Goal: Task Accomplishment & Management: Manage account settings

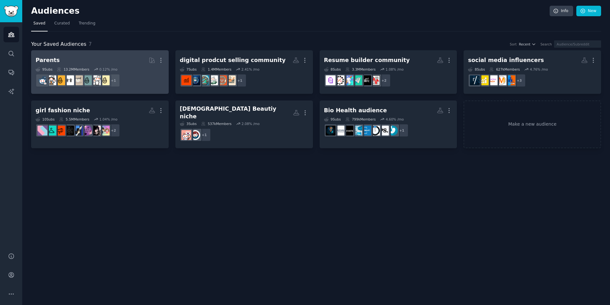
click at [110, 62] on h2 "Parents More" at bounding box center [100, 60] width 129 height 11
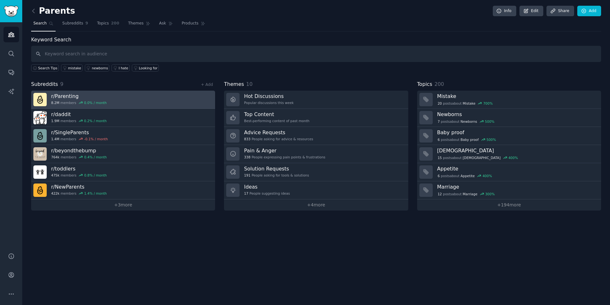
click at [202, 101] on link "r/ Parenting 8.2M members 0.0 % / month" at bounding box center [123, 100] width 184 height 18
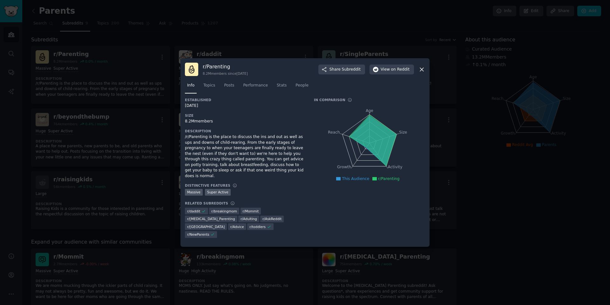
click at [422, 73] on icon at bounding box center [421, 69] width 7 height 7
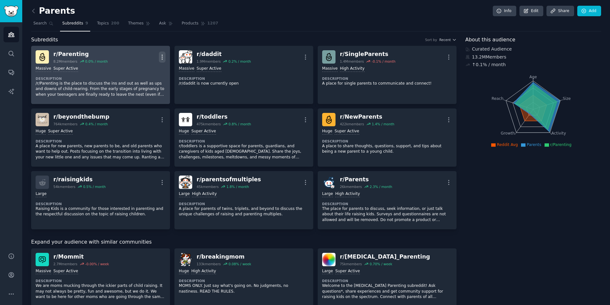
click at [159, 55] on icon "button" at bounding box center [162, 57] width 7 height 7
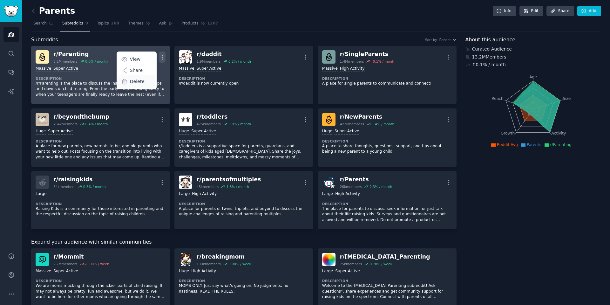
click at [134, 77] on div "Delete" at bounding box center [137, 81] width 38 height 13
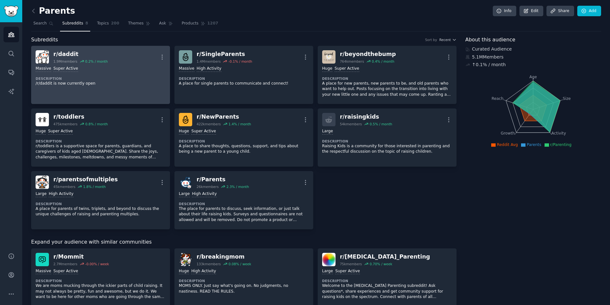
click at [165, 63] on div "r/ daddit 1.9M members 0.2 % / month More" at bounding box center [101, 56] width 130 height 13
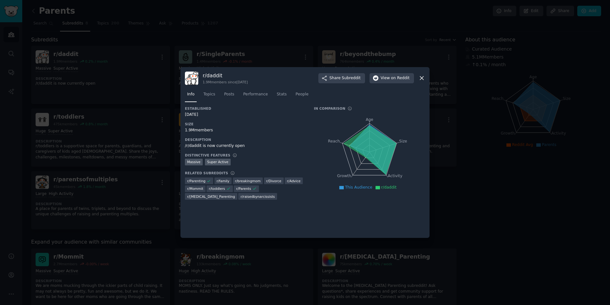
click at [420, 78] on icon at bounding box center [421, 78] width 7 height 7
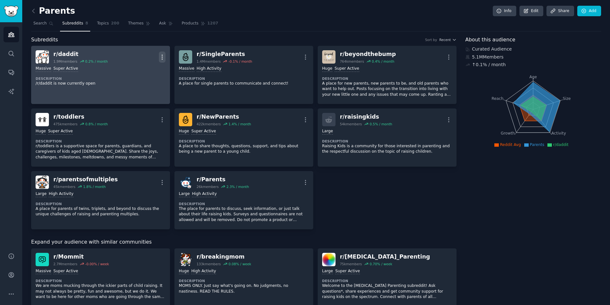
click at [164, 57] on icon "button" at bounding box center [162, 57] width 7 height 7
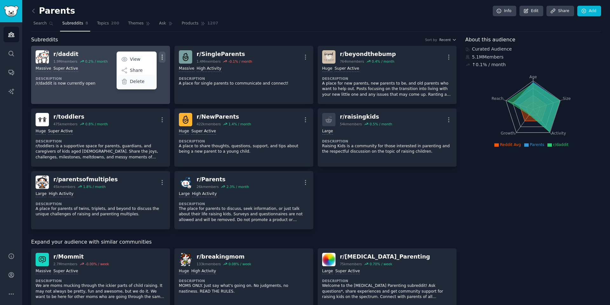
click at [144, 79] on div "Delete" at bounding box center [137, 81] width 38 height 13
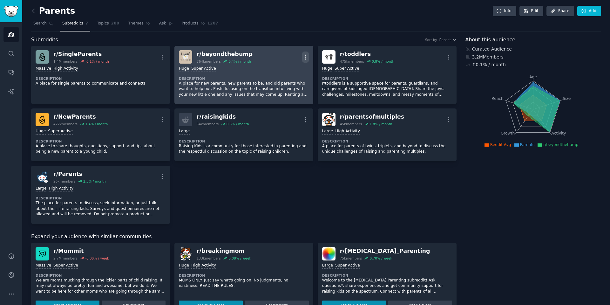
click at [304, 56] on icon "button" at bounding box center [305, 57] width 7 height 7
click at [280, 82] on p "Delete" at bounding box center [280, 81] width 15 height 7
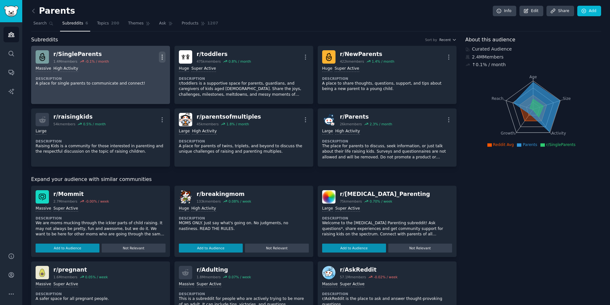
click at [165, 60] on button "More" at bounding box center [162, 56] width 7 height 11
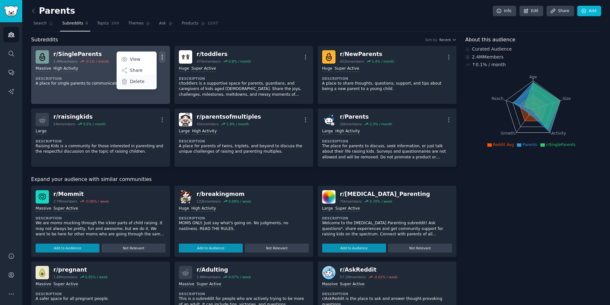
click at [143, 82] on p "Delete" at bounding box center [137, 81] width 15 height 7
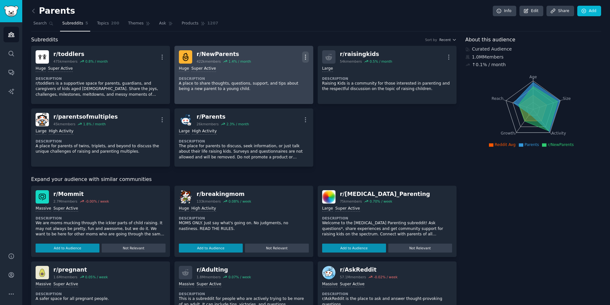
click at [305, 59] on icon "button" at bounding box center [305, 57] width 1 height 4
click at [275, 77] on div "Delete" at bounding box center [280, 81] width 38 height 13
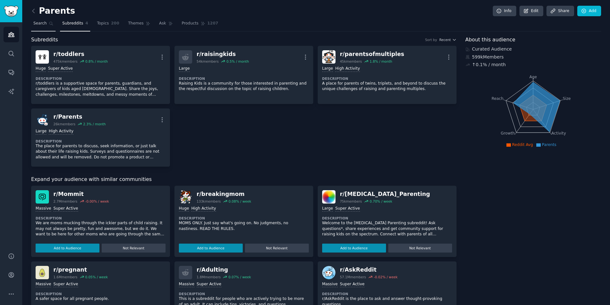
click at [45, 26] on link "Search" at bounding box center [43, 24] width 24 height 13
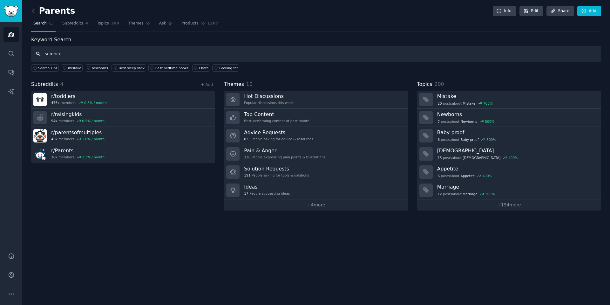
paste input "ScienceBasedParenting"
type input "ScienceBasedParenting"
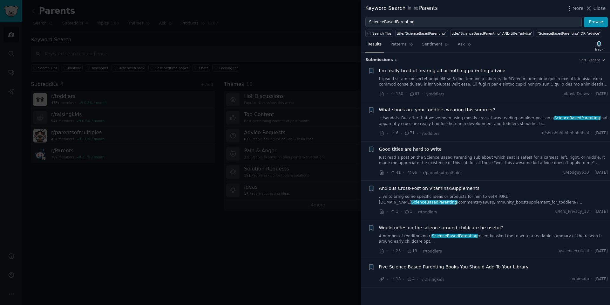
click at [267, 25] on div at bounding box center [305, 152] width 610 height 305
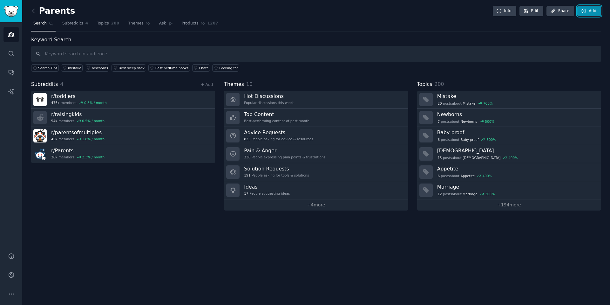
click at [592, 12] on link "Add" at bounding box center [589, 11] width 24 height 11
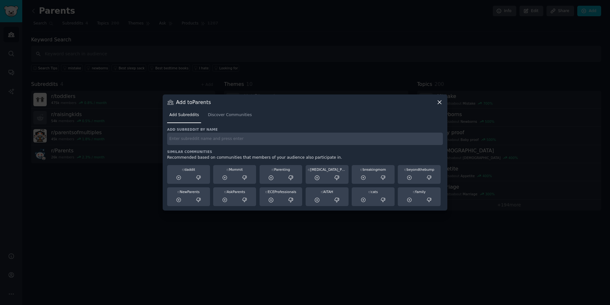
click at [232, 136] on input "text" at bounding box center [305, 138] width 276 height 12
paste input "ScienceBasedParenting"
type input "ScienceBasedParenting"
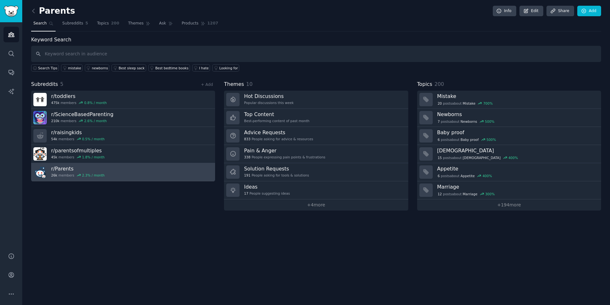
click at [180, 175] on link "r/ Parents 26k members 2.3 % / month" at bounding box center [123, 172] width 184 height 18
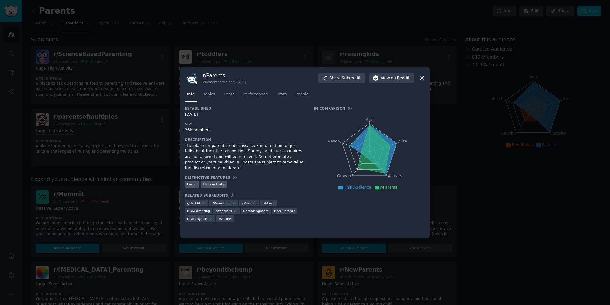
click at [422, 81] on icon at bounding box center [421, 78] width 7 height 7
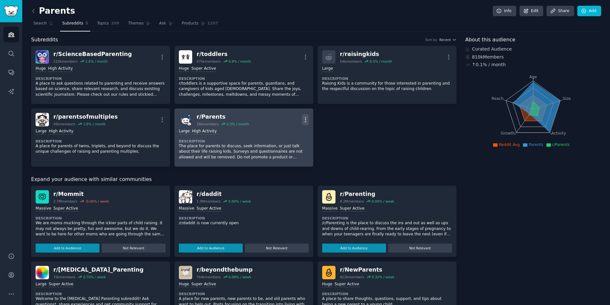
click at [303, 122] on icon "button" at bounding box center [305, 119] width 7 height 7
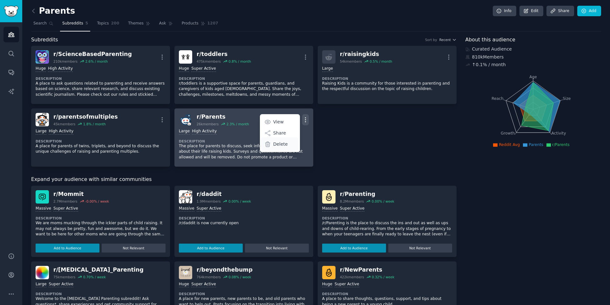
click at [291, 144] on div "Delete" at bounding box center [280, 143] width 38 height 13
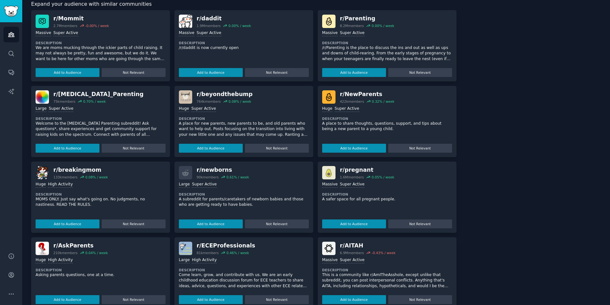
scroll to position [182, 0]
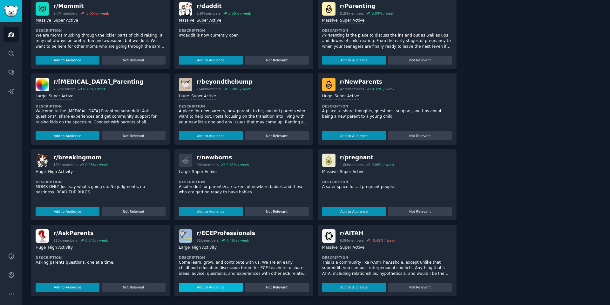
click at [206, 287] on button "Add to Audience" at bounding box center [211, 286] width 64 height 9
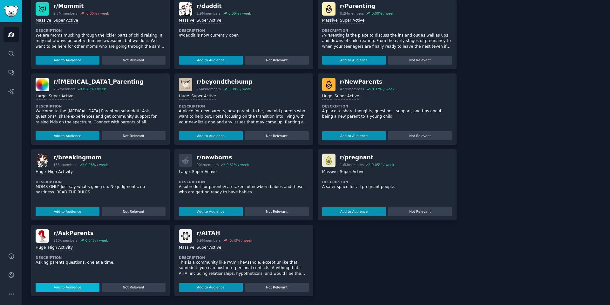
click at [50, 289] on button "Add to Audience" at bounding box center [68, 286] width 64 height 9
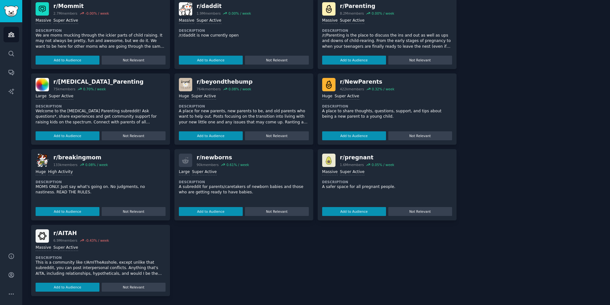
scroll to position [0, 0]
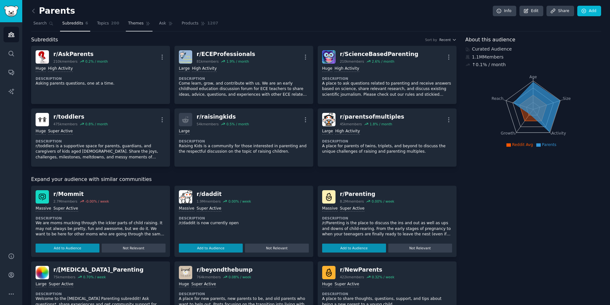
click at [132, 21] on span "Themes" at bounding box center [136, 24] width 16 height 6
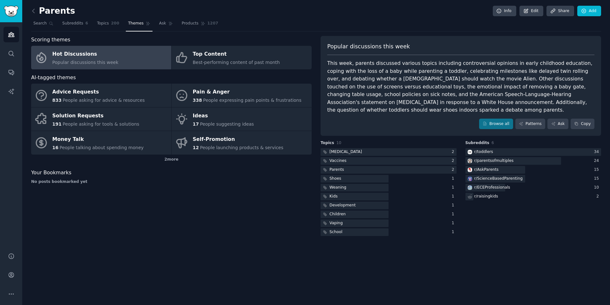
click at [113, 60] on link "Hot Discussions Popular discussions this week" at bounding box center [101, 58] width 140 height 24
click at [531, 122] on link "Patterns" at bounding box center [530, 123] width 30 height 11
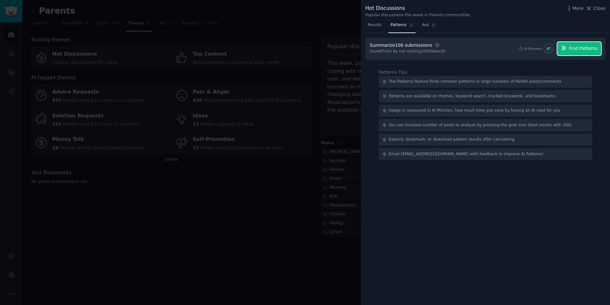
click at [583, 50] on span "Find Patterns" at bounding box center [583, 48] width 29 height 7
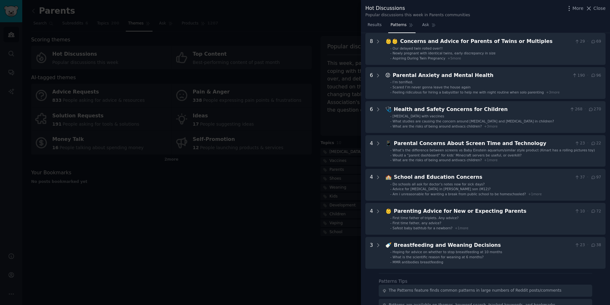
scroll to position [76, 0]
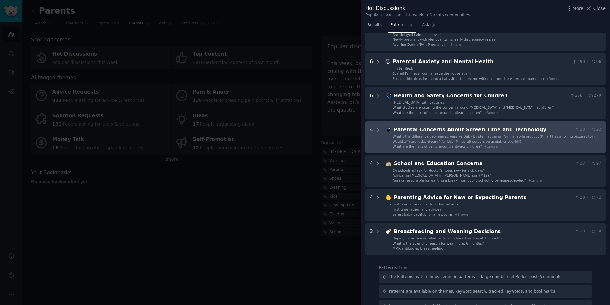
click at [469, 133] on div "Parental Concerns About Screen Time and Technology" at bounding box center [483, 130] width 178 height 8
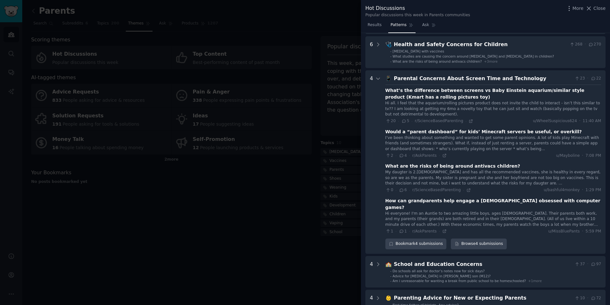
scroll to position [126, 0]
click at [247, 218] on div at bounding box center [305, 152] width 610 height 305
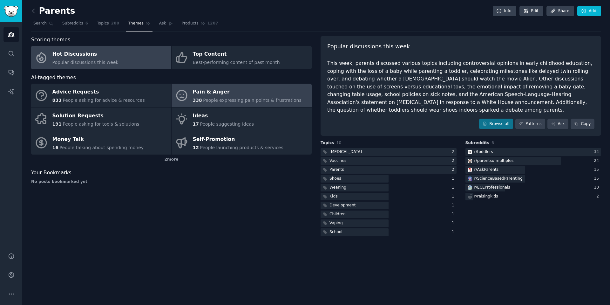
click at [219, 99] on span "People expressing pain points & frustrations" at bounding box center [252, 100] width 98 height 5
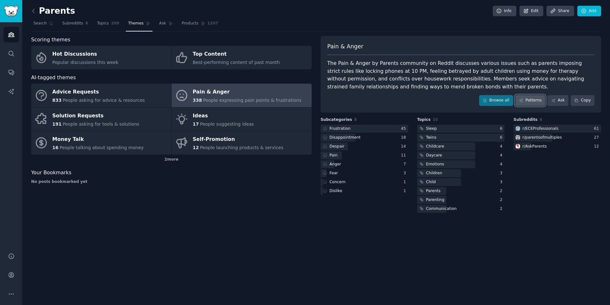
click at [530, 99] on link "Patterns" at bounding box center [530, 100] width 30 height 11
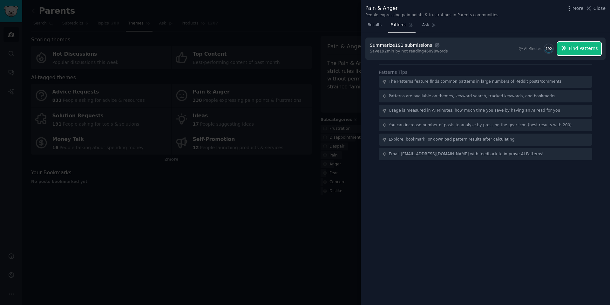
click at [575, 52] on button "Find Patterns" at bounding box center [579, 48] width 44 height 13
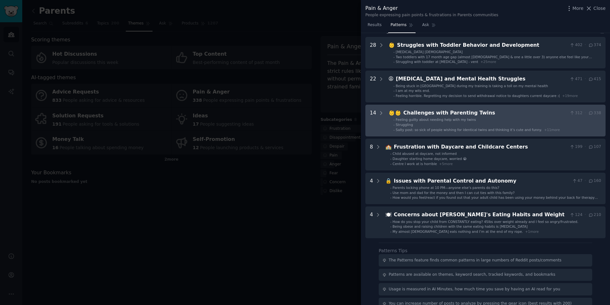
scroll to position [38, 0]
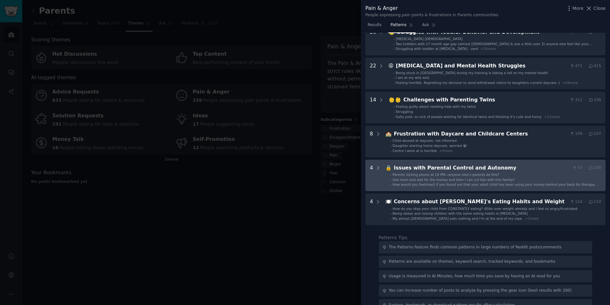
click at [445, 171] on div "Issues with Parental Control and Autonomy" at bounding box center [482, 168] width 176 height 8
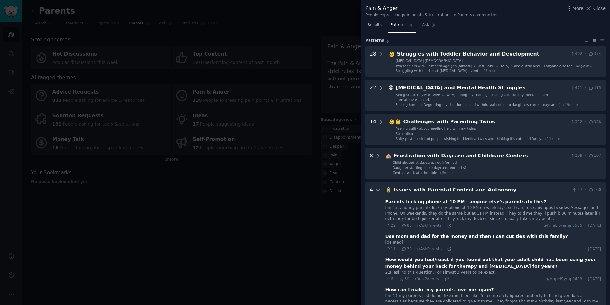
scroll to position [0, 0]
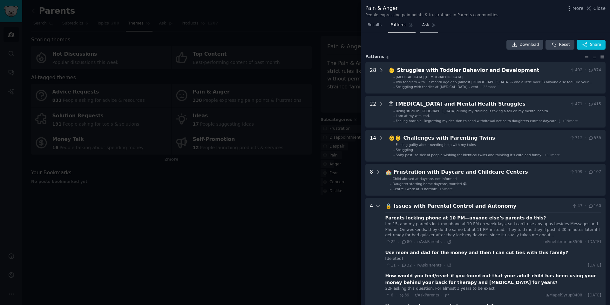
click at [426, 27] on span "Ask" at bounding box center [425, 25] width 7 height 6
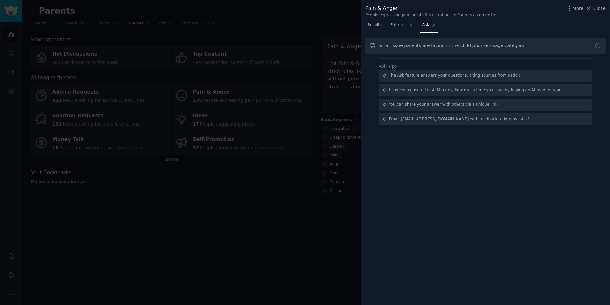
type input "what issue parents are facing in the child phonse usage category"
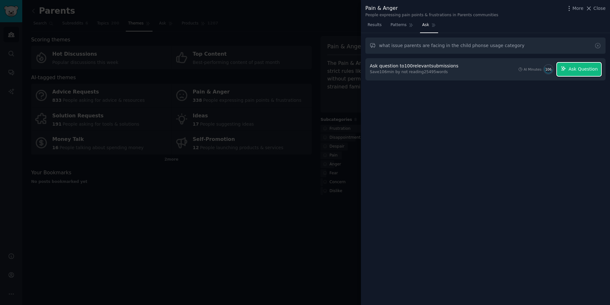
click at [571, 65] on button "Ask Question" at bounding box center [579, 69] width 44 height 13
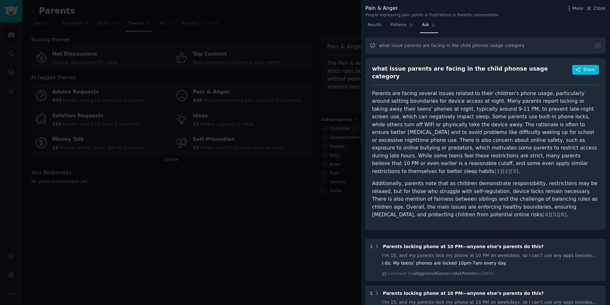
click at [139, 211] on div at bounding box center [305, 152] width 610 height 305
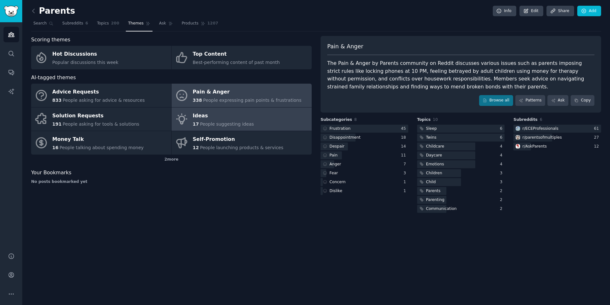
click at [200, 117] on div "Ideas" at bounding box center [223, 116] width 61 height 10
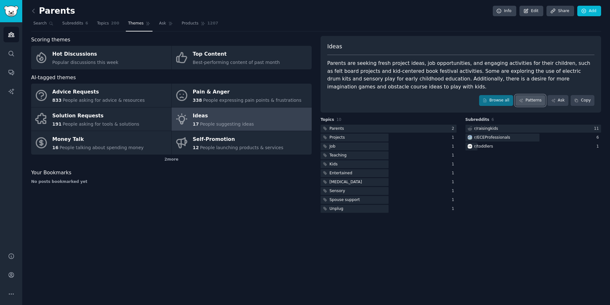
click at [523, 102] on icon at bounding box center [521, 100] width 4 height 4
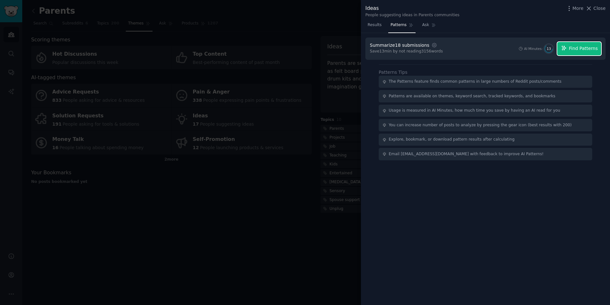
click at [571, 52] on button "Find Patterns" at bounding box center [579, 48] width 44 height 13
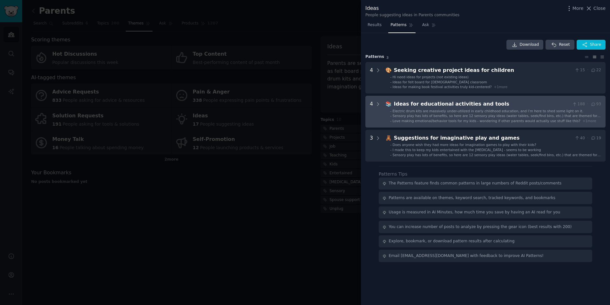
click at [447, 104] on div "Ideas for educational activities and tools" at bounding box center [482, 104] width 176 height 8
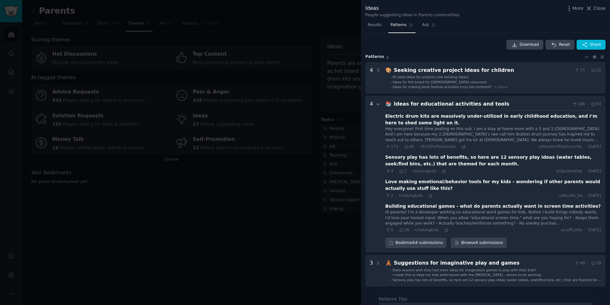
scroll to position [63, 0]
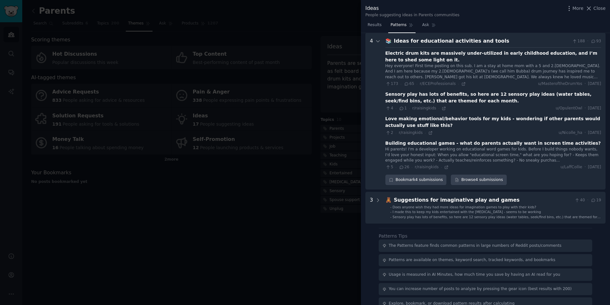
click at [180, 99] on div at bounding box center [305, 152] width 610 height 305
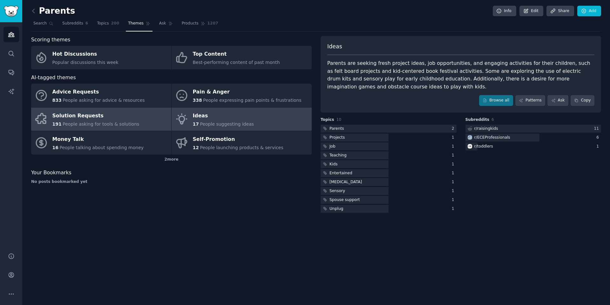
click at [107, 118] on div "Solution Requests" at bounding box center [95, 116] width 87 height 10
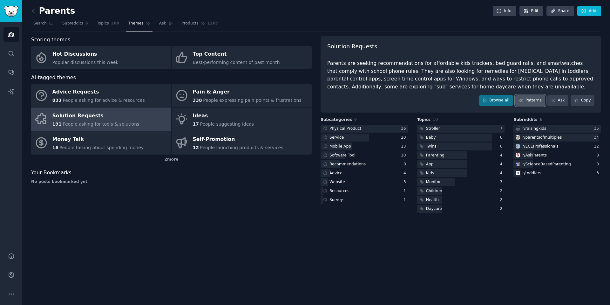
click at [534, 100] on link "Patterns" at bounding box center [530, 100] width 30 height 11
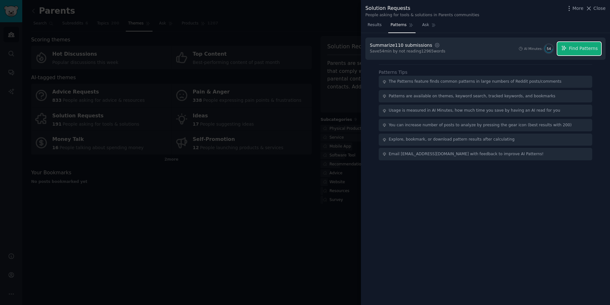
click at [581, 47] on span "Find Patterns" at bounding box center [583, 48] width 29 height 7
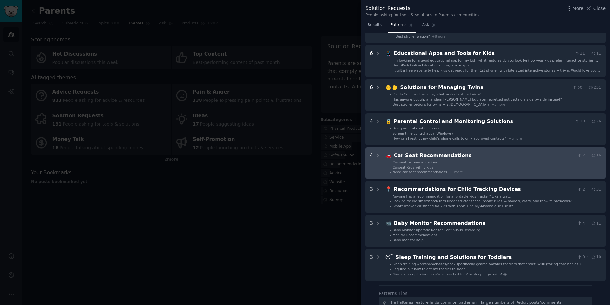
scroll to position [38, 0]
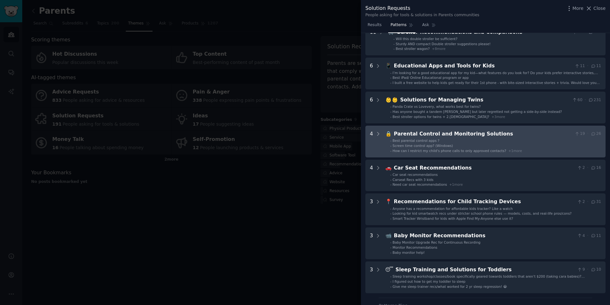
click at [433, 142] on div "Best parental control apps ?" at bounding box center [416, 140] width 47 height 4
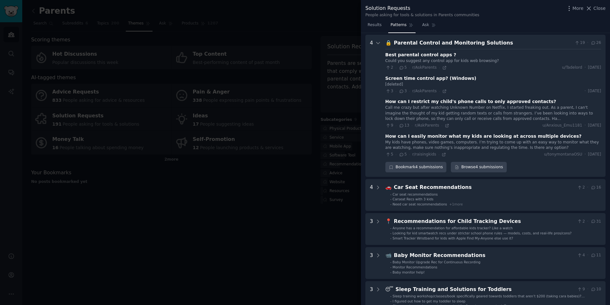
scroll to position [131, 0]
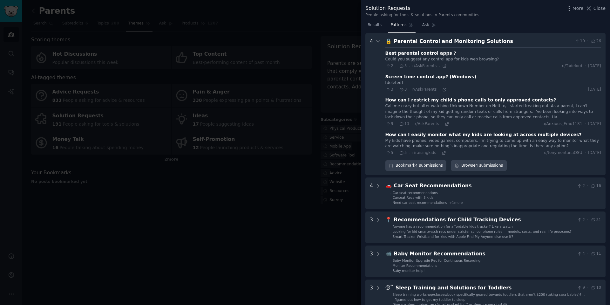
click at [418, 55] on div "Best parental control apps ?" at bounding box center [420, 53] width 71 height 7
click at [486, 169] on link "Browse 4 submissions" at bounding box center [479, 165] width 56 height 11
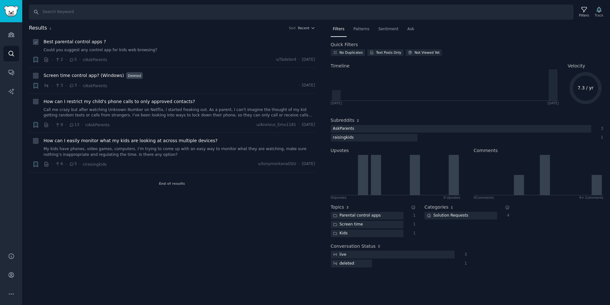
click at [75, 42] on span "Best parental control apps ?" at bounding box center [75, 41] width 63 height 7
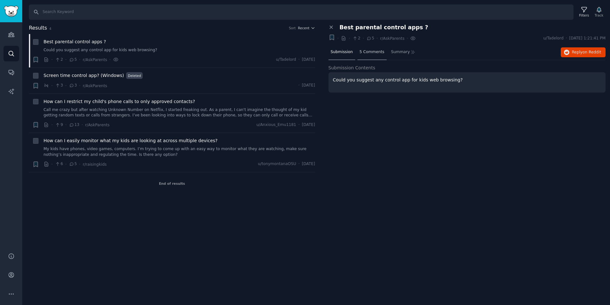
click at [368, 54] on span "5 Comments" at bounding box center [372, 52] width 25 height 6
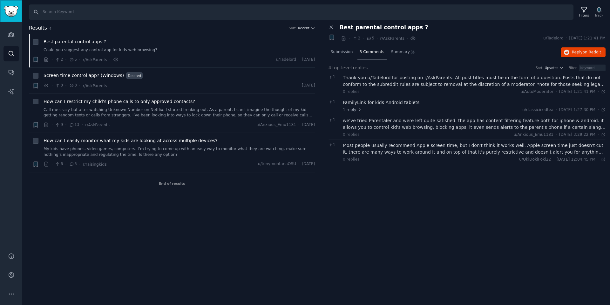
click at [16, 9] on img "Sidebar" at bounding box center [11, 11] width 15 height 11
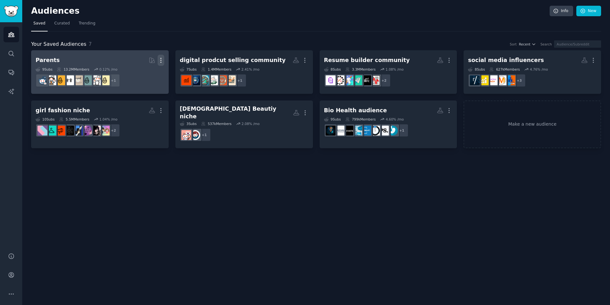
click at [159, 58] on icon "button" at bounding box center [161, 60] width 7 height 7
click at [137, 76] on p "Delete" at bounding box center [143, 73] width 15 height 7
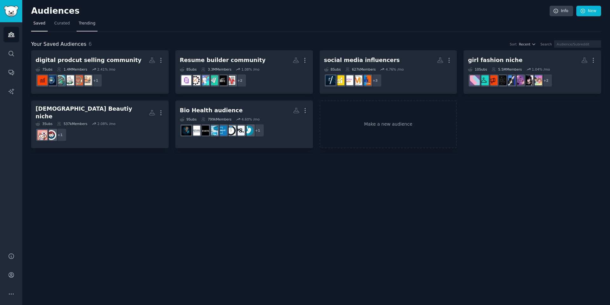
click at [77, 24] on link "Trending" at bounding box center [87, 24] width 21 height 13
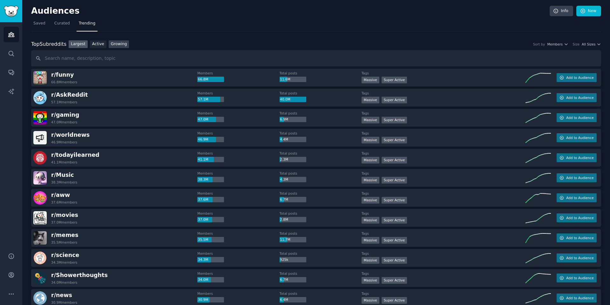
click at [121, 45] on link "Growing" at bounding box center [119, 44] width 21 height 8
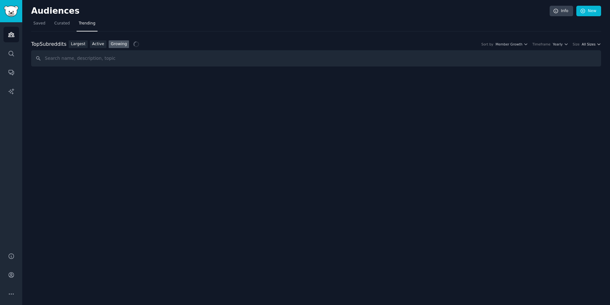
click at [591, 43] on span "All Sizes" at bounding box center [589, 44] width 14 height 4
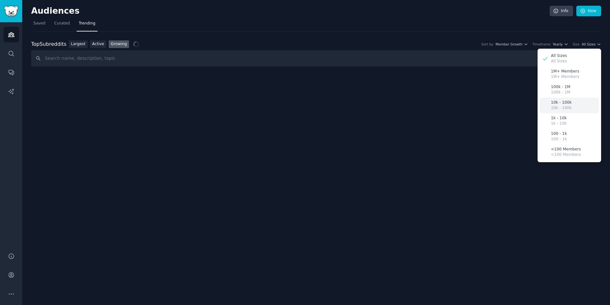
click at [560, 103] on p "10k - 100k" at bounding box center [561, 103] width 21 height 6
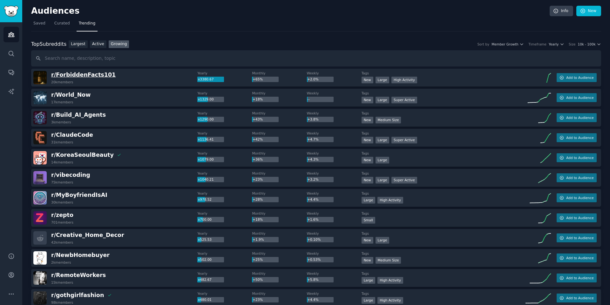
click at [96, 76] on span "r/ ForbiddenFacts101" at bounding box center [83, 74] width 64 height 6
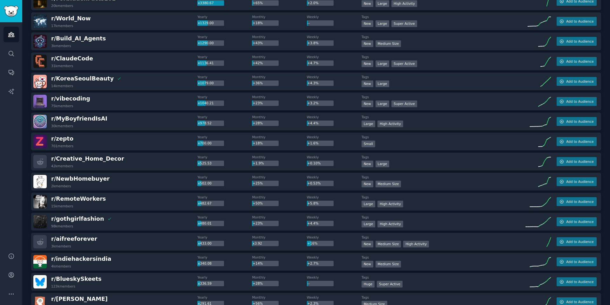
scroll to position [114, 0]
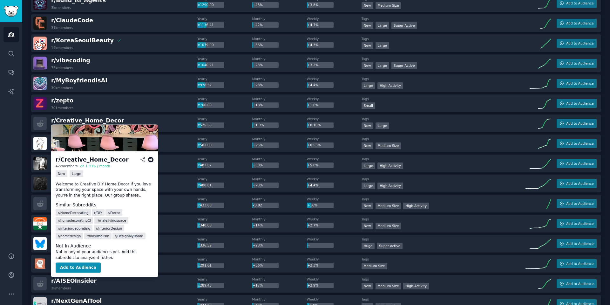
click at [67, 123] on span "r/ Creative_Home_Decor" at bounding box center [87, 120] width 73 height 6
click at [77, 267] on button "Add to Audience" at bounding box center [78, 267] width 45 height 10
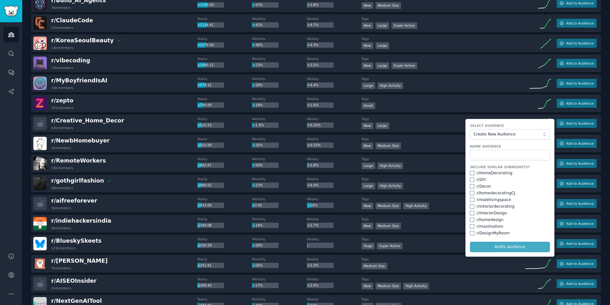
click at [472, 177] on div "r/ DIY" at bounding box center [510, 180] width 80 height 6
click at [471, 171] on input "checkbox" at bounding box center [472, 173] width 4 height 4
checkbox input "true"
click at [472, 181] on input "checkbox" at bounding box center [472, 179] width 4 height 4
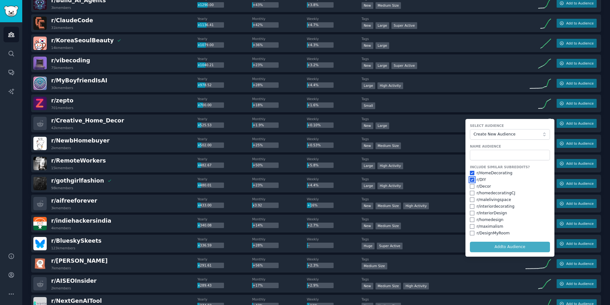
checkbox input "false"
click at [471, 194] on input "checkbox" at bounding box center [472, 193] width 4 height 4
checkbox input "true"
click at [470, 201] on input "checkbox" at bounding box center [472, 199] width 4 height 4
checkbox input "true"
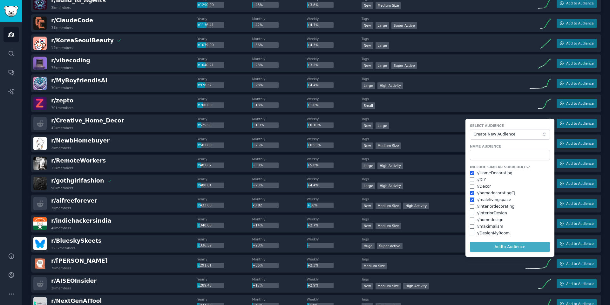
click at [470, 210] on div "Include Similar Subreddits? r/ HomeDecorating r/ DIY r/ Decor r/ homedecorating…" at bounding box center [510, 200] width 80 height 71
click at [470, 206] on input "checkbox" at bounding box center [472, 206] width 4 height 4
checkbox input "true"
click at [470, 233] on input "checkbox" at bounding box center [472, 233] width 4 height 4
checkbox input "true"
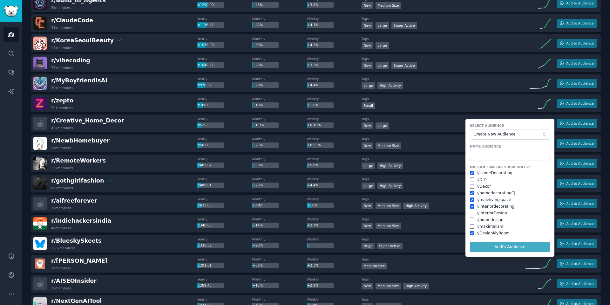
click at [495, 245] on form "Select Audience Create New Audience Name Audience Include Similar Subreddits? r…" at bounding box center [509, 188] width 89 height 138
click at [473, 219] on div "r/ homedesign" at bounding box center [510, 220] width 80 height 6
click at [470, 211] on input "checkbox" at bounding box center [472, 213] width 4 height 4
checkbox input "true"
click at [487, 155] on input "text" at bounding box center [510, 155] width 80 height 11
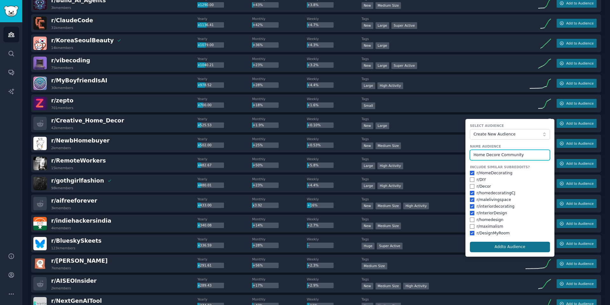
type input "Home Decore Community"
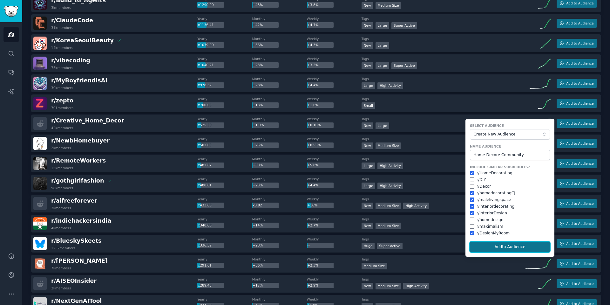
click at [509, 249] on button "Add to Audience" at bounding box center [510, 246] width 80 height 11
checkbox input "false"
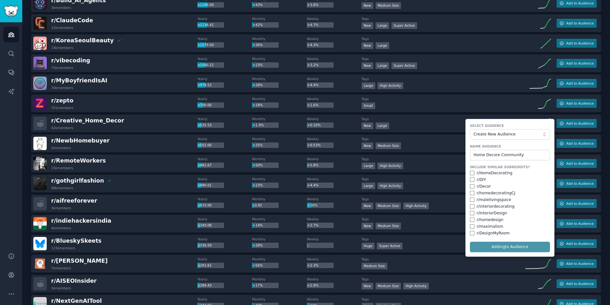
checkbox input "false"
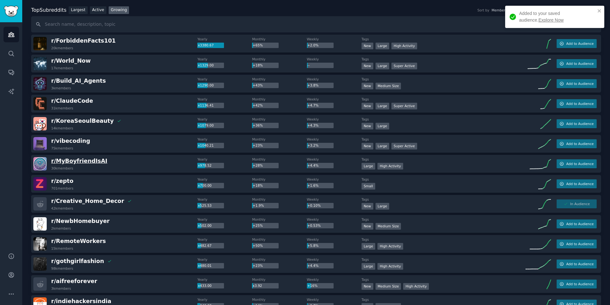
scroll to position [0, 0]
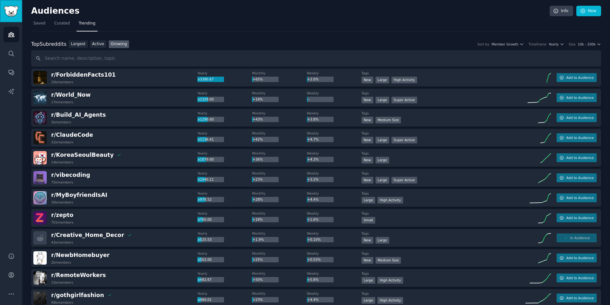
click at [19, 8] on link "Sidebar" at bounding box center [11, 11] width 22 height 22
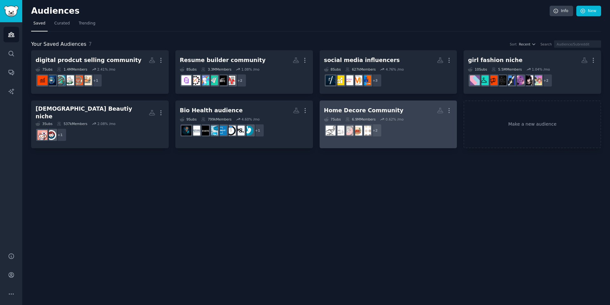
click at [381, 107] on div "Home Decore Community" at bounding box center [363, 110] width 79 height 8
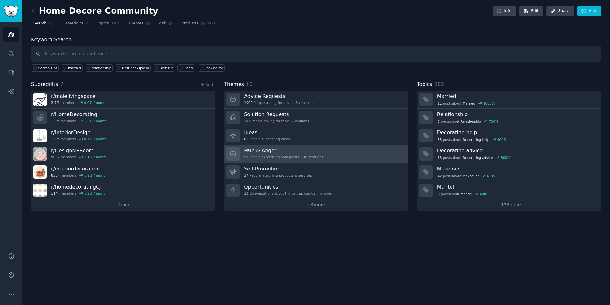
click at [277, 156] on div "50 People expressing pain points & frustrations" at bounding box center [283, 157] width 79 height 4
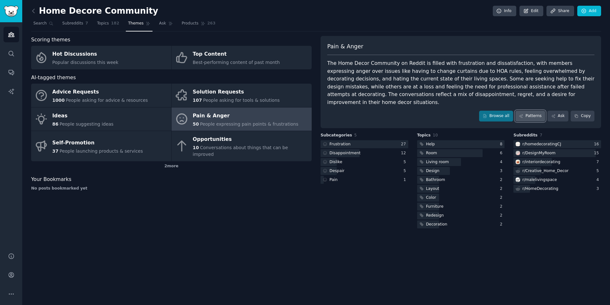
click at [532, 111] on link "Patterns" at bounding box center [530, 116] width 30 height 11
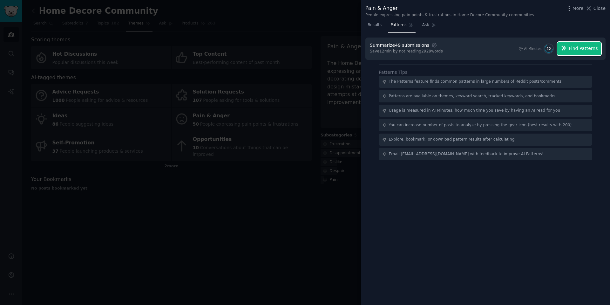
click at [574, 48] on span "Find Patterns" at bounding box center [583, 48] width 29 height 7
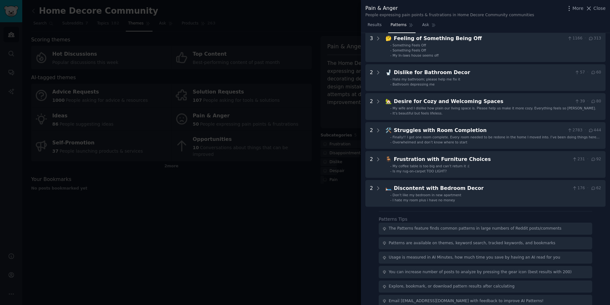
scroll to position [142, 0]
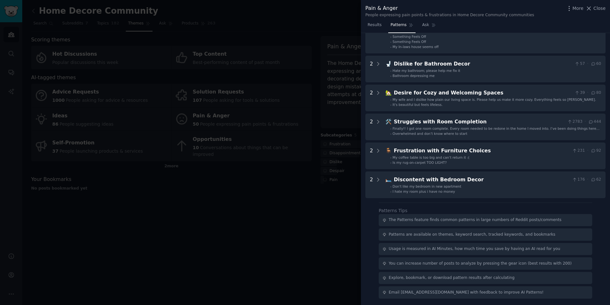
click at [169, 250] on div at bounding box center [305, 152] width 610 height 305
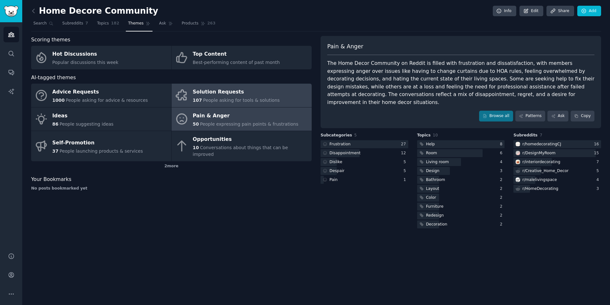
click at [226, 99] on span "People asking for tools & solutions" at bounding box center [241, 100] width 77 height 5
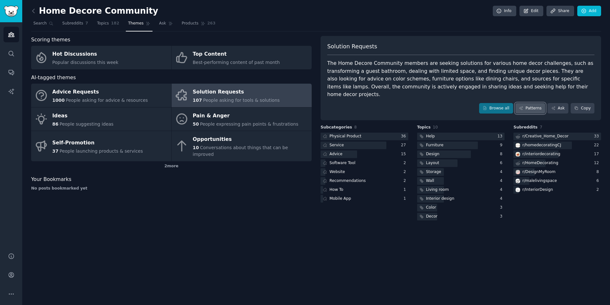
click at [528, 103] on link "Patterns" at bounding box center [530, 108] width 30 height 11
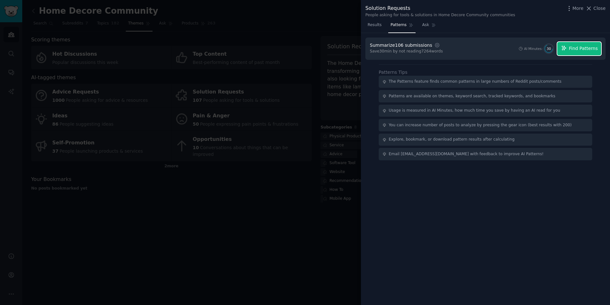
click at [583, 46] on span "Find Patterns" at bounding box center [583, 48] width 29 height 7
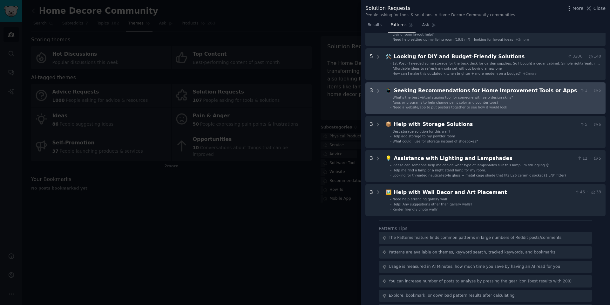
scroll to position [133, 0]
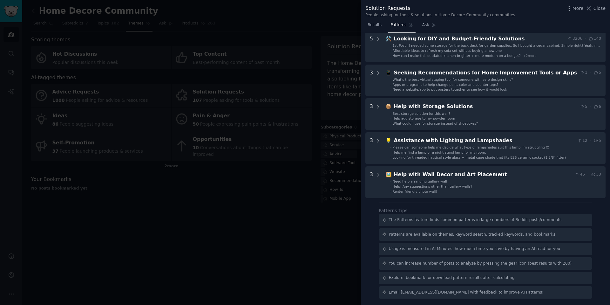
click at [235, 191] on div at bounding box center [305, 152] width 610 height 305
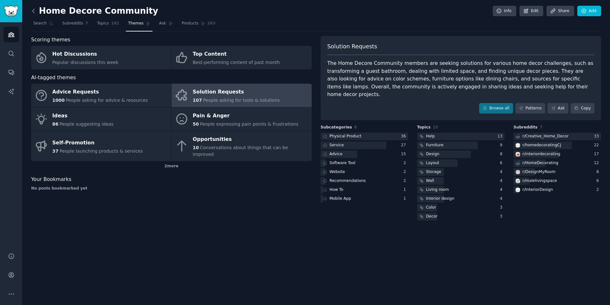
click at [35, 13] on icon at bounding box center [33, 11] width 7 height 7
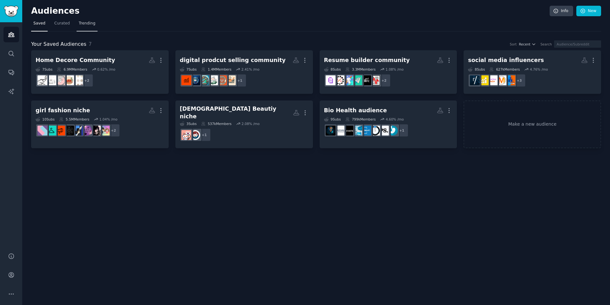
click at [84, 25] on span "Trending" at bounding box center [87, 24] width 17 height 6
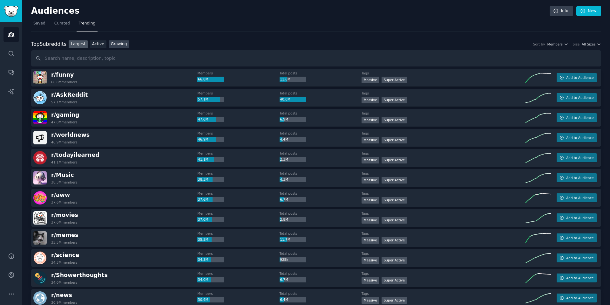
click at [115, 48] on link "Growing" at bounding box center [119, 44] width 21 height 8
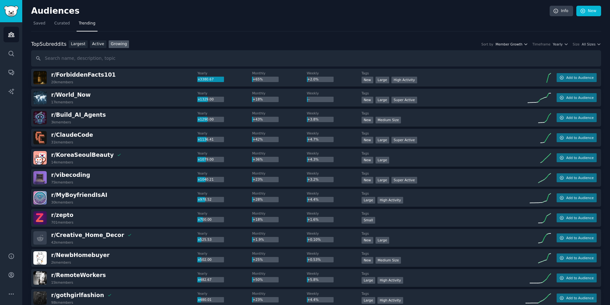
click at [527, 44] on icon "button" at bounding box center [525, 44] width 3 height 1
click at [588, 45] on span "All Sizes" at bounding box center [589, 44] width 14 height 4
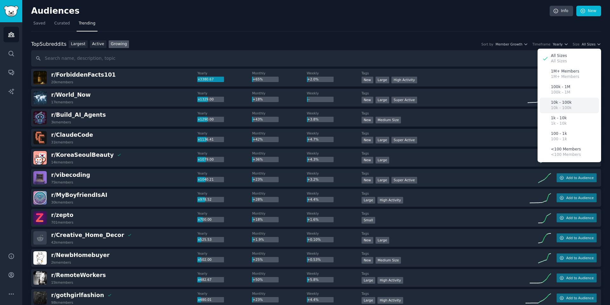
click at [565, 106] on p "10k - 100k" at bounding box center [561, 108] width 21 height 6
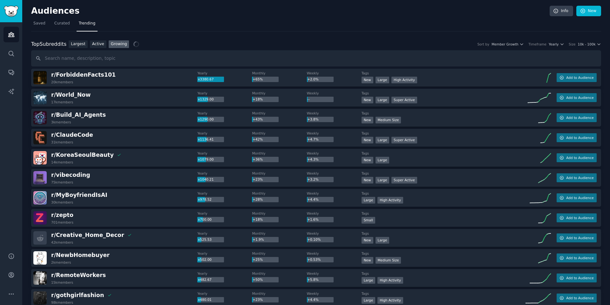
click at [119, 43] on link "Growing" at bounding box center [119, 44] width 21 height 8
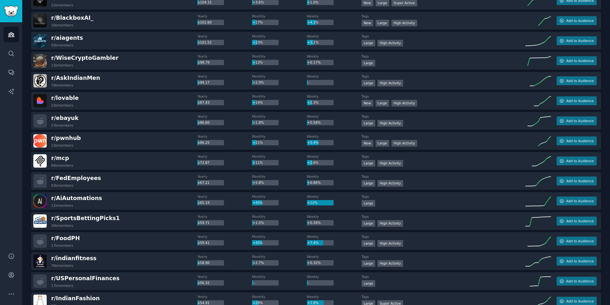
scroll to position [534, 0]
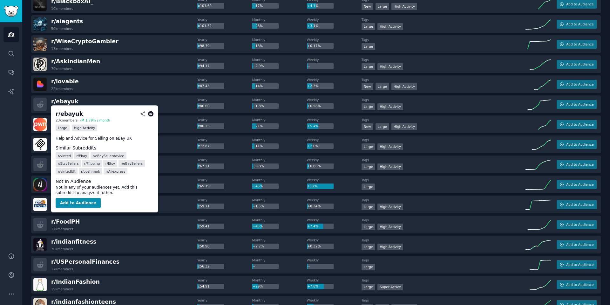
drag, startPoint x: 68, startPoint y: 103, endPoint x: 62, endPoint y: 141, distance: 38.9
click at [62, 141] on body "Audiences Search Conversations AI Reports Help Account More Audiences Info New …" at bounding box center [305, 152] width 610 height 305
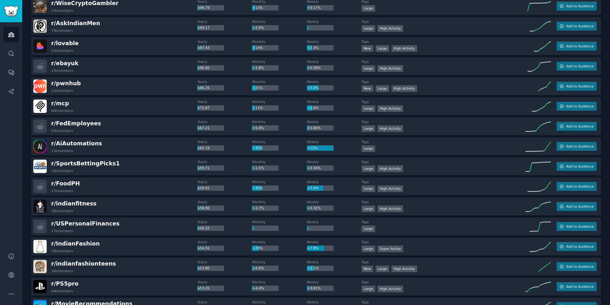
scroll to position [610, 0]
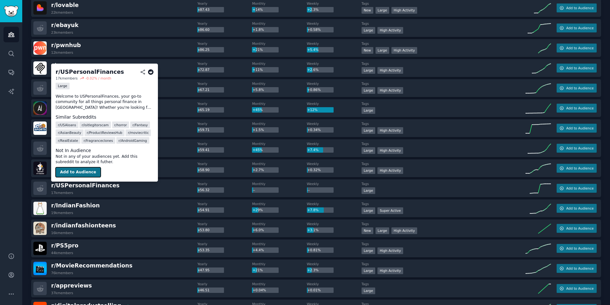
click at [89, 174] on button "Add to Audience" at bounding box center [78, 172] width 45 height 10
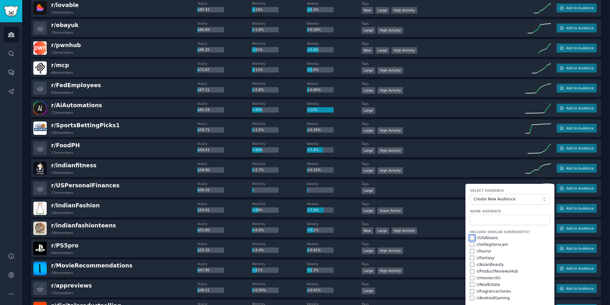
click at [470, 239] on input "checkbox" at bounding box center [472, 237] width 4 height 4
checkbox input "true"
click at [471, 244] on input "checkbox" at bounding box center [472, 244] width 4 height 4
checkbox input "true"
click at [472, 284] on input "checkbox" at bounding box center [472, 284] width 4 height 4
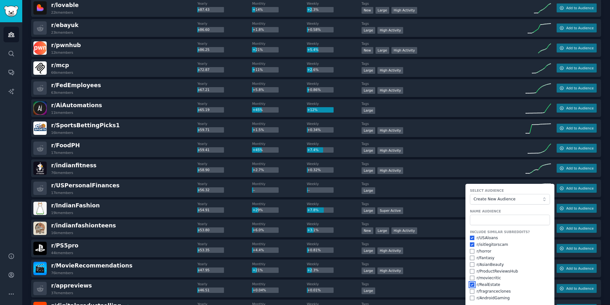
checkbox input "true"
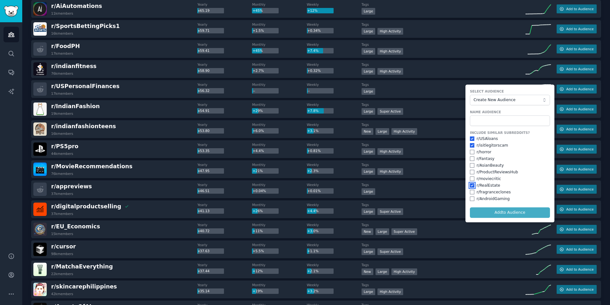
scroll to position [724, 0]
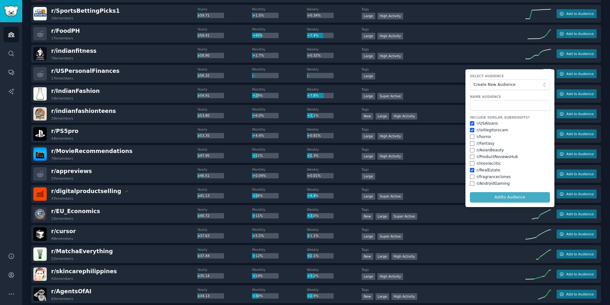
click at [497, 196] on form "Select Audience Create New Audience Name Audience Include Similar Subreddits? r…" at bounding box center [509, 138] width 89 height 138
click at [490, 200] on form "Select Audience Create New Audience Name Audience Include Similar Subreddits? r…" at bounding box center [509, 138] width 89 height 138
click at [500, 106] on input "text" at bounding box center [510, 105] width 80 height 11
type input "Us personal financing community"
click at [492, 197] on button "Add to Audience" at bounding box center [510, 197] width 80 height 11
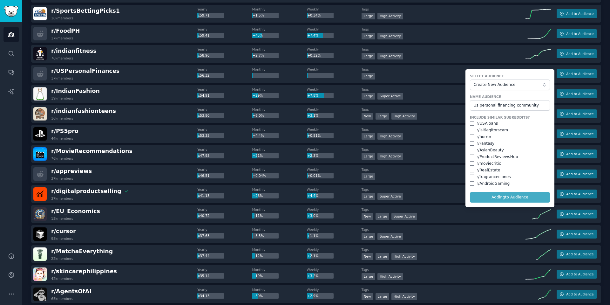
checkbox input "false"
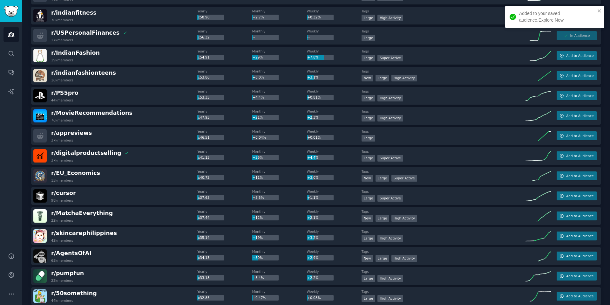
scroll to position [800, 0]
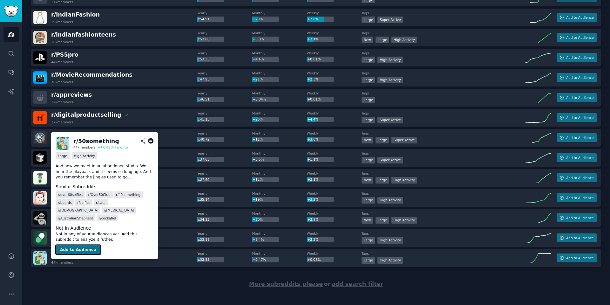
click at [83, 244] on button "Add to Audience" at bounding box center [78, 249] width 45 height 10
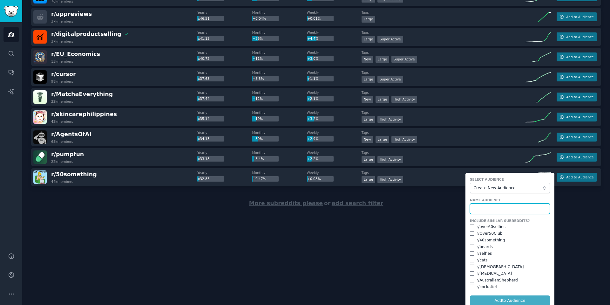
scroll to position [887, 0]
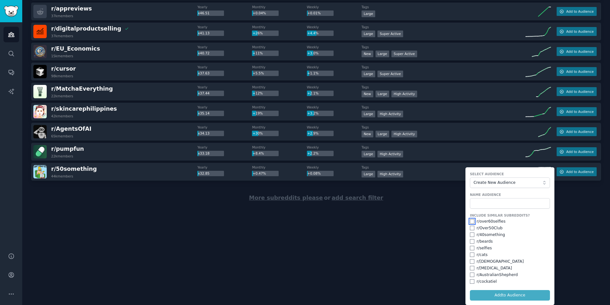
click at [472, 221] on input "checkbox" at bounding box center [472, 221] width 4 height 4
checkbox input "true"
click at [471, 228] on input "checkbox" at bounding box center [472, 228] width 4 height 4
checkbox input "true"
click at [470, 235] on input "checkbox" at bounding box center [472, 234] width 4 height 4
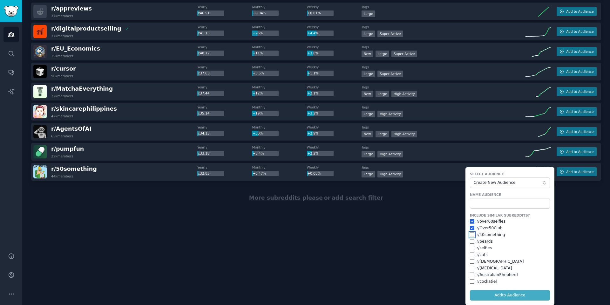
checkbox input "true"
click at [472, 269] on input "checkbox" at bounding box center [472, 268] width 4 height 4
checkbox input "true"
click at [473, 273] on div "r/ AustralianShepherd" at bounding box center [510, 275] width 80 height 6
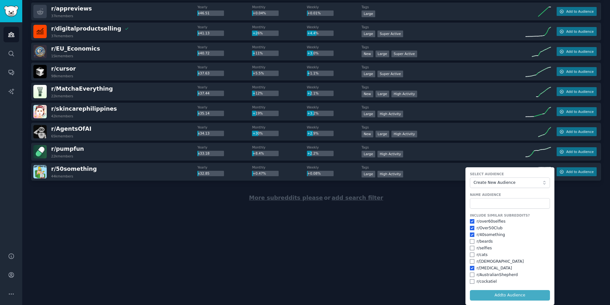
click at [473, 273] on div "r/ AustralianShepherd" at bounding box center [510, 275] width 80 height 6
click at [488, 294] on form "Select Audience Create New Audience Name Audience Include Similar Subreddits? r…" at bounding box center [509, 236] width 89 height 138
click at [499, 200] on input "text" at bounding box center [510, 203] width 80 height 11
type input "old age community"
click at [493, 297] on button "Add to Audience" at bounding box center [510, 295] width 80 height 11
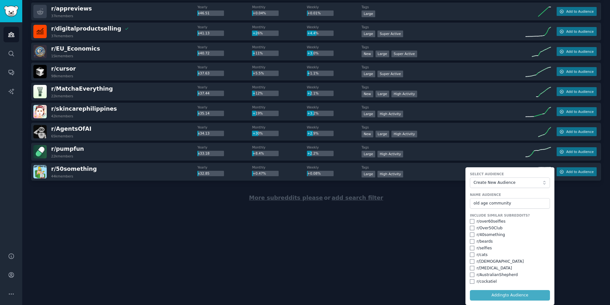
checkbox input "false"
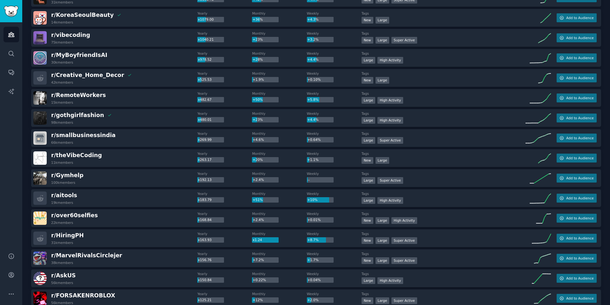
scroll to position [0, 0]
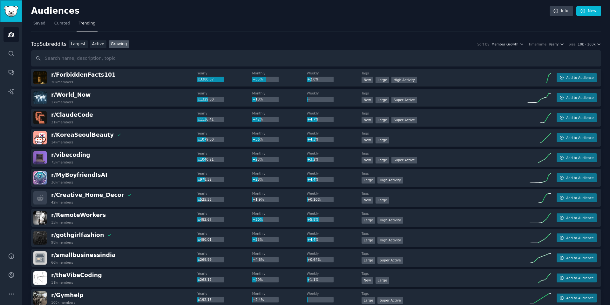
click at [12, 6] on img "Sidebar" at bounding box center [11, 11] width 15 height 11
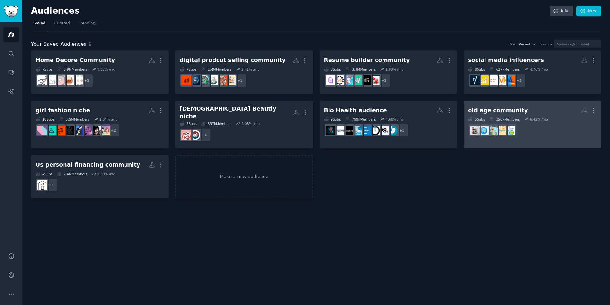
click at [543, 128] on dd "r/Over50Club" at bounding box center [532, 130] width 129 height 18
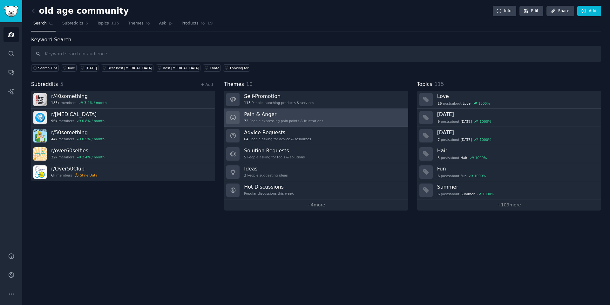
click at [252, 111] on h3 "Pain & Anger" at bounding box center [283, 114] width 79 height 7
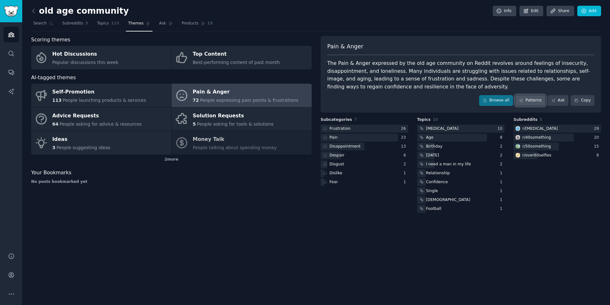
click at [542, 95] on link "Patterns" at bounding box center [530, 100] width 30 height 11
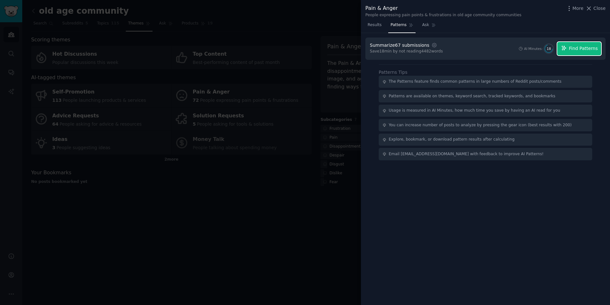
click at [576, 48] on span "Find Patterns" at bounding box center [583, 48] width 29 height 7
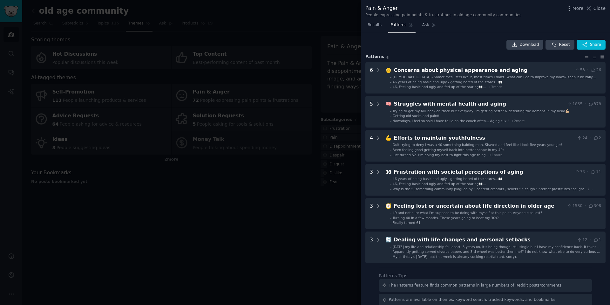
click at [324, 220] on div at bounding box center [305, 152] width 610 height 305
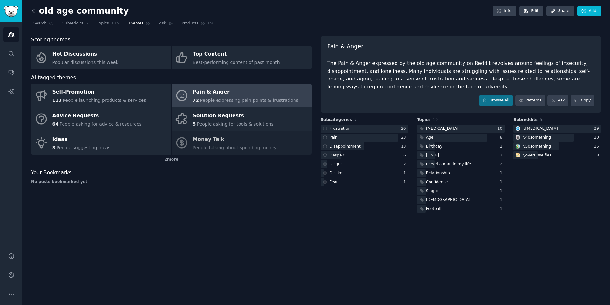
click at [34, 9] on icon at bounding box center [33, 11] width 7 height 7
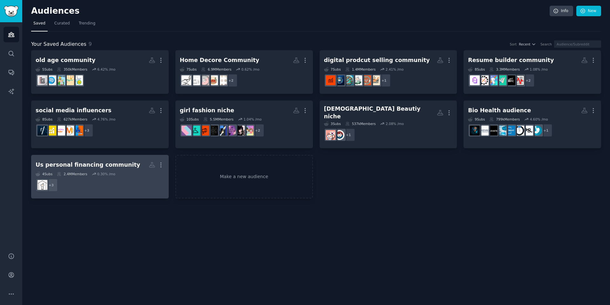
click at [144, 162] on h2 "Us personal financing community More" at bounding box center [100, 164] width 129 height 11
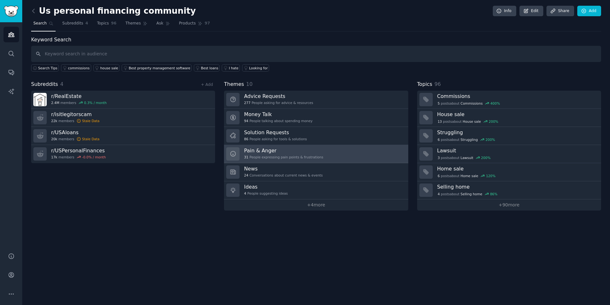
click at [305, 152] on h3 "Pain & Anger" at bounding box center [283, 150] width 79 height 7
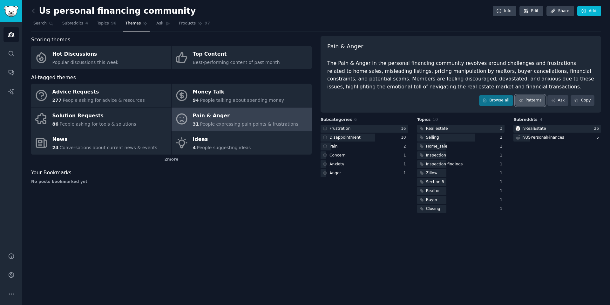
click at [532, 98] on link "Patterns" at bounding box center [530, 100] width 30 height 11
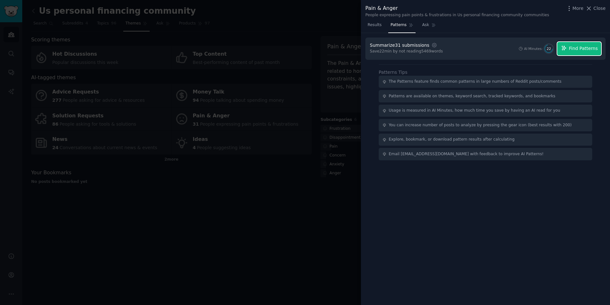
click at [576, 51] on span "Find Patterns" at bounding box center [583, 48] width 29 height 7
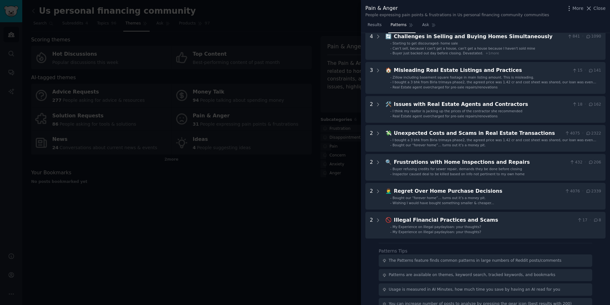
scroll to position [74, 0]
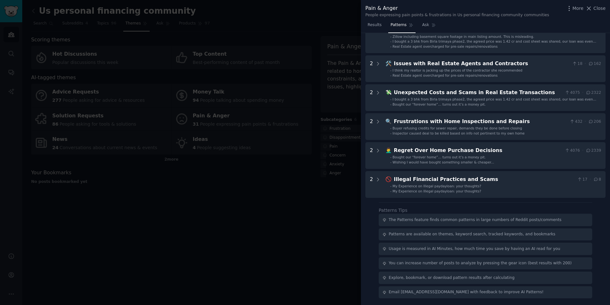
click at [86, 193] on div at bounding box center [305, 152] width 610 height 305
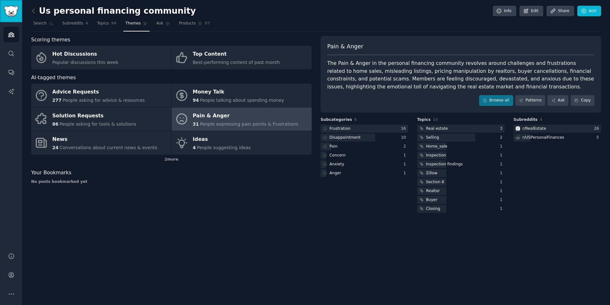
click at [12, 15] on img "Sidebar" at bounding box center [11, 11] width 15 height 11
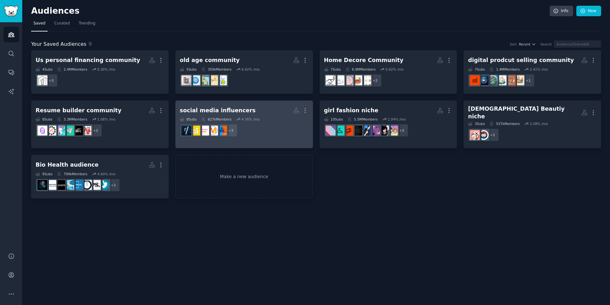
click at [254, 112] on h2 "social media influencers More" at bounding box center [244, 110] width 129 height 11
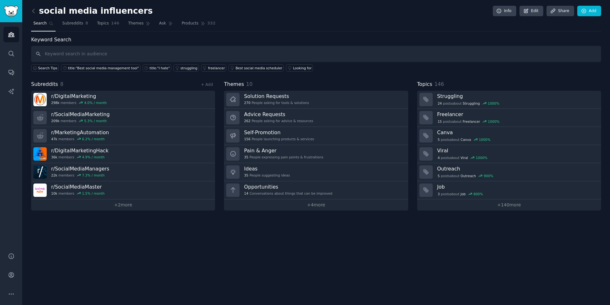
click at [121, 54] on input "text" at bounding box center [316, 54] width 570 height 16
type input "negative comments"
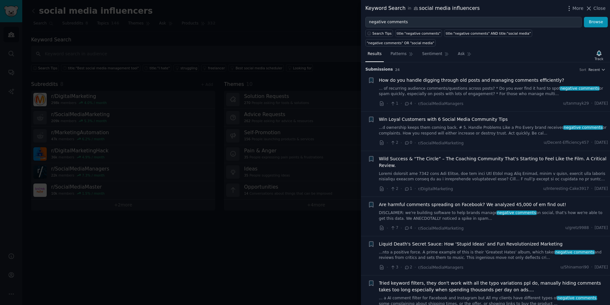
click at [404, 86] on link "... of recurring audience comments/questions across posts? * Do you ever find i…" at bounding box center [493, 91] width 229 height 11
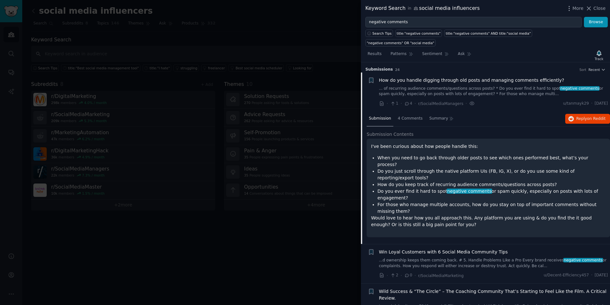
scroll to position [10, 0]
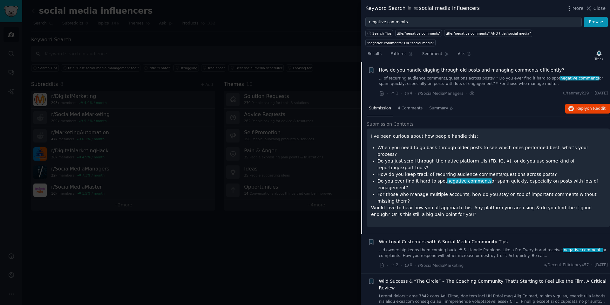
click at [411, 67] on span "How do you handle digging through old posts and managing comments efficiently?" at bounding box center [471, 70] width 185 height 7
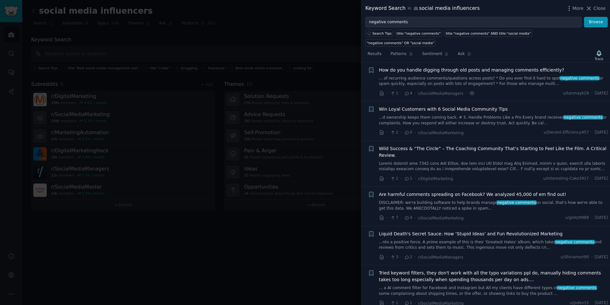
click at [411, 67] on span "How do you handle digging through old posts and managing comments efficiently?" at bounding box center [471, 70] width 185 height 7
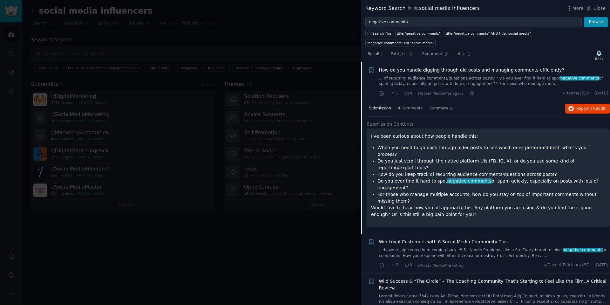
click at [411, 67] on span "How do you handle digging through old posts and managing comments efficiently?" at bounding box center [471, 70] width 185 height 7
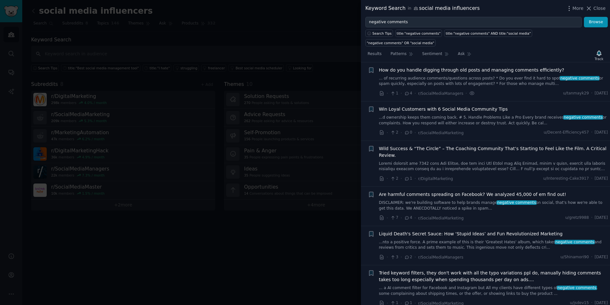
click at [423, 67] on span "How do you handle digging through old posts and managing comments efficiently?" at bounding box center [471, 70] width 185 height 7
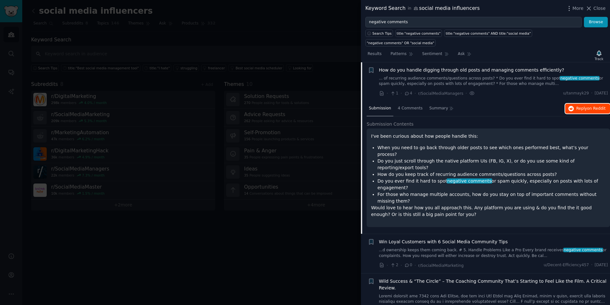
click at [585, 106] on span "Reply on Reddit" at bounding box center [590, 109] width 29 height 6
